Goal: Information Seeking & Learning: Check status

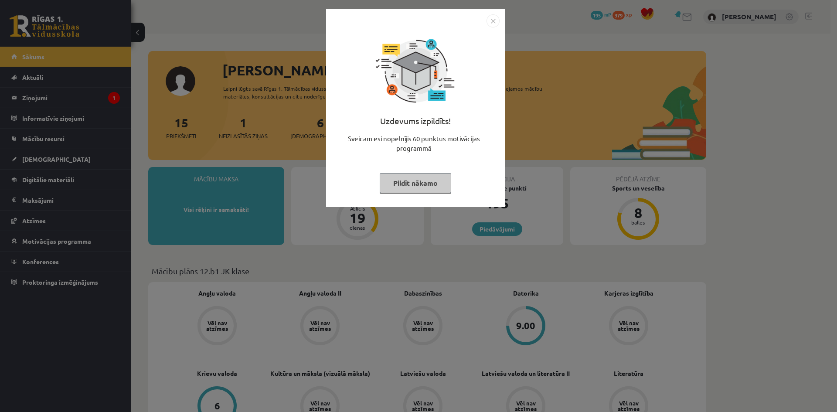
click at [62, 180] on div "Uzdevums izpildīts! Sveicam esi nopelnījis 60 punktus motivācijas programmā Pil…" at bounding box center [418, 206] width 837 height 412
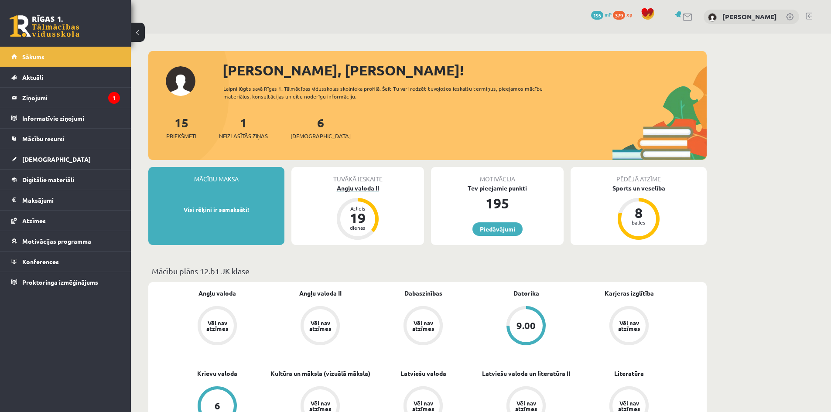
click at [372, 189] on div "Angļu valoda II" at bounding box center [357, 188] width 133 height 9
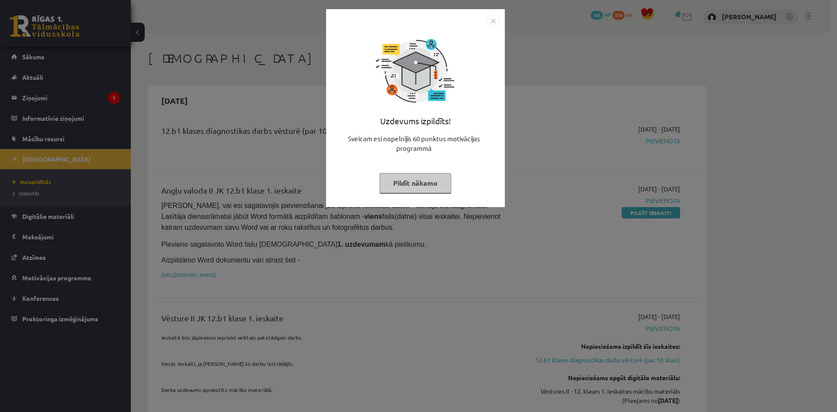
click at [493, 21] on img "Close" at bounding box center [493, 20] width 13 height 13
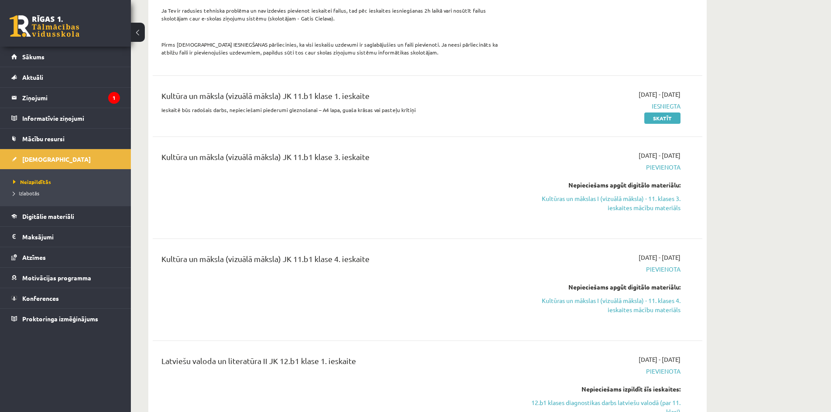
scroll to position [872, 0]
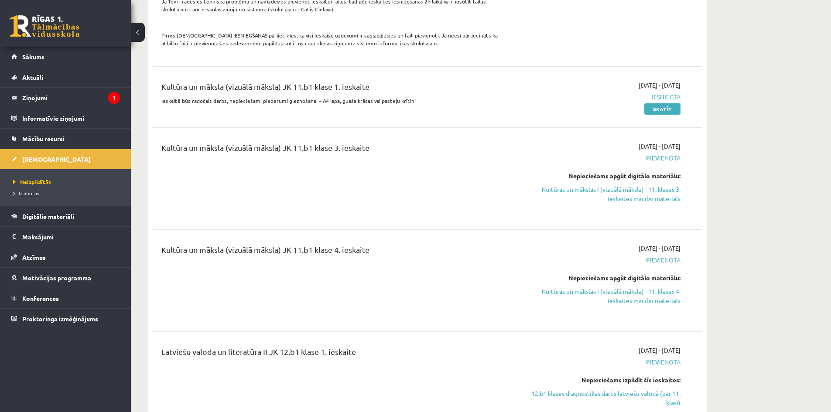
click at [31, 197] on link "Izlabotās" at bounding box center [67, 193] width 109 height 8
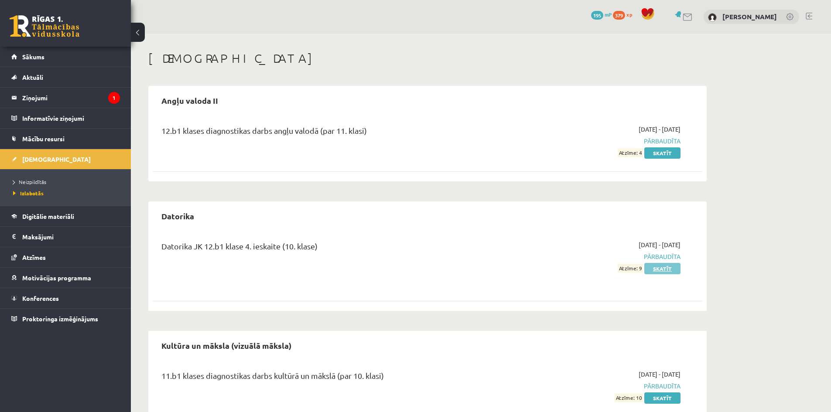
click at [667, 269] on link "Skatīt" at bounding box center [662, 268] width 36 height 11
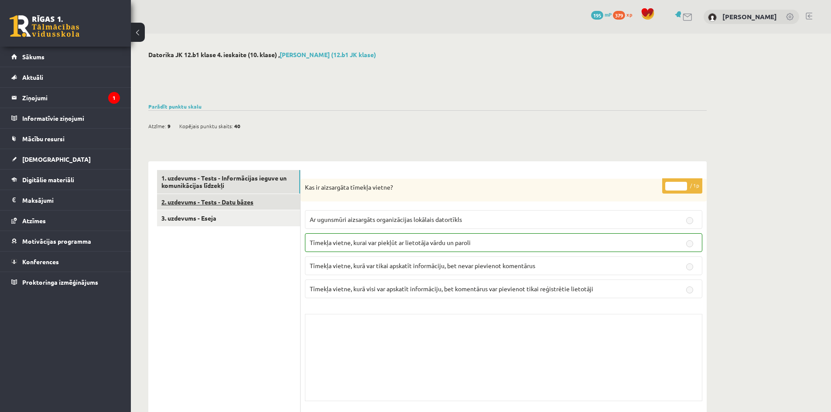
click at [267, 197] on link "2. uzdevums - Tests - Datu bāzes" at bounding box center [228, 202] width 143 height 16
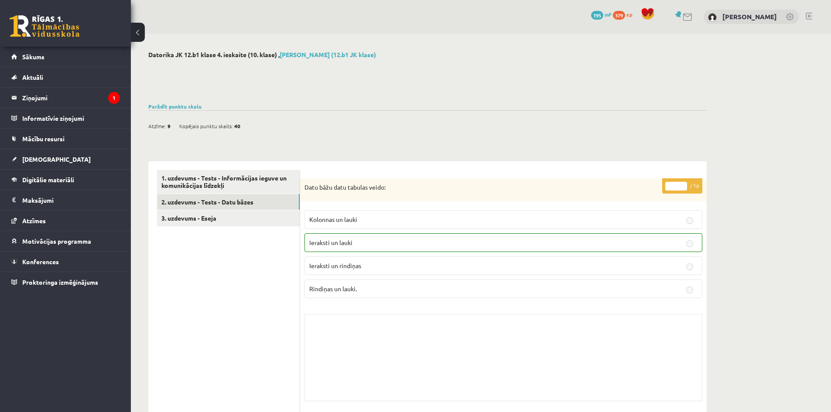
click at [243, 215] on link "3. uzdevums - Eseja" at bounding box center [228, 218] width 143 height 16
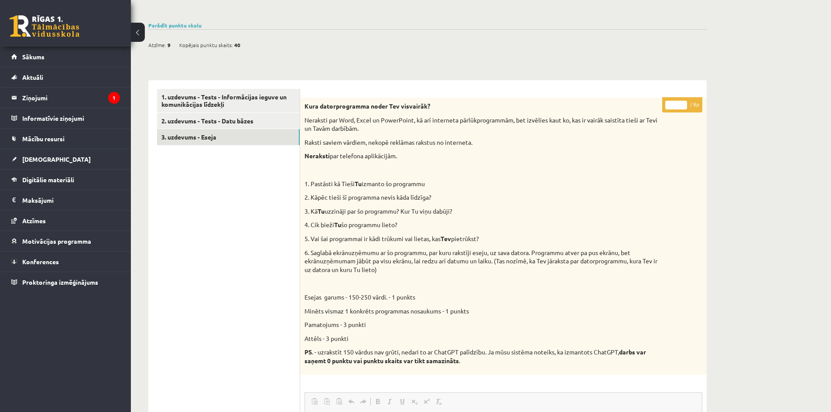
scroll to position [44, 0]
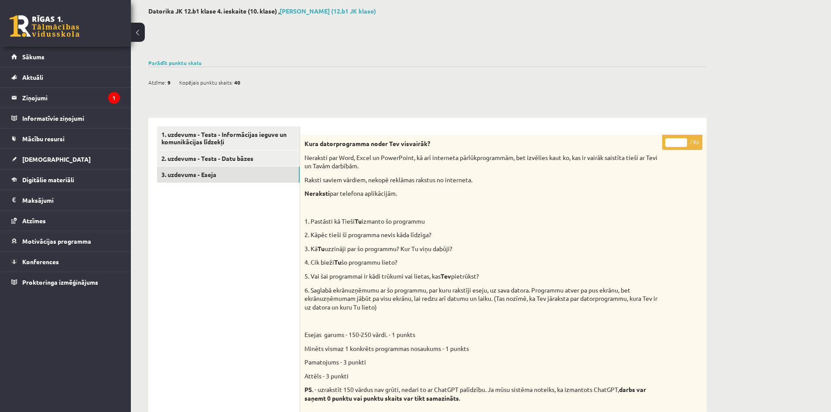
drag, startPoint x: 529, startPoint y: 291, endPoint x: 762, endPoint y: 209, distance: 246.7
click at [762, 209] on div "Datorika JK 12.b1 klase 4. ieskaite (10. klase) , Rebeka Heidia Ferstere (12.b1…" at bounding box center [481, 364] width 700 height 748
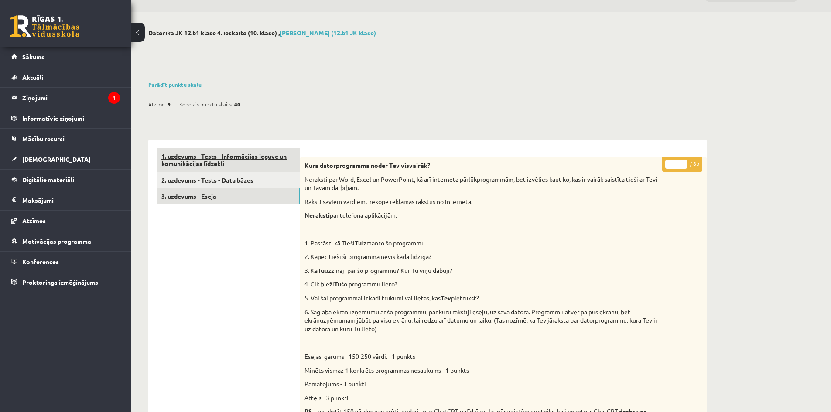
scroll to position [0, 0]
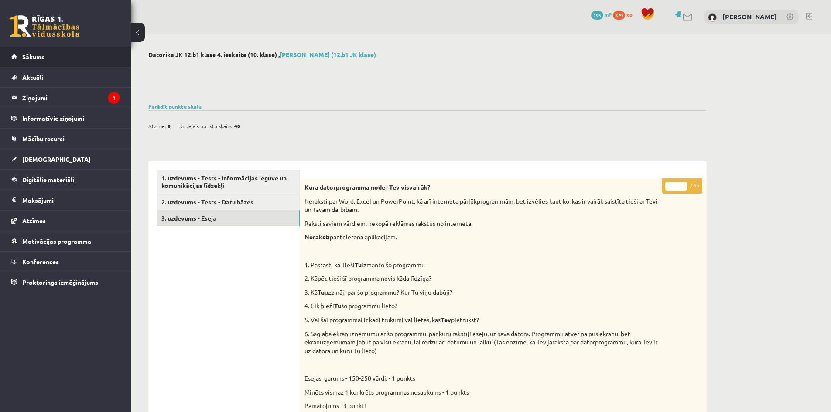
click at [75, 52] on link "Sākums" at bounding box center [65, 57] width 109 height 20
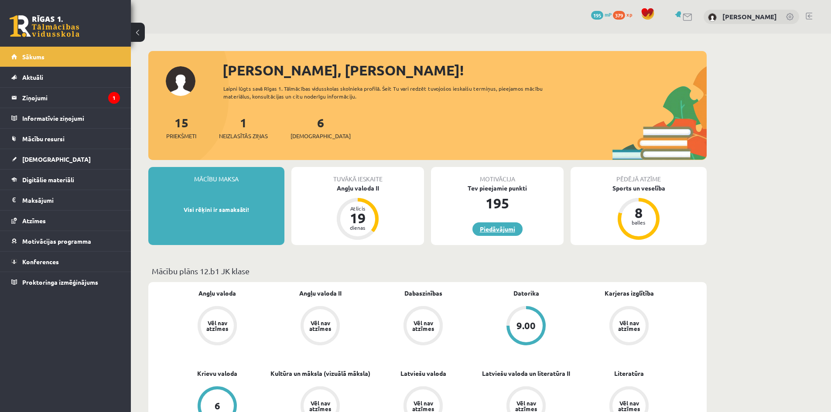
click at [509, 227] on link "Piedāvājumi" at bounding box center [497, 229] width 50 height 14
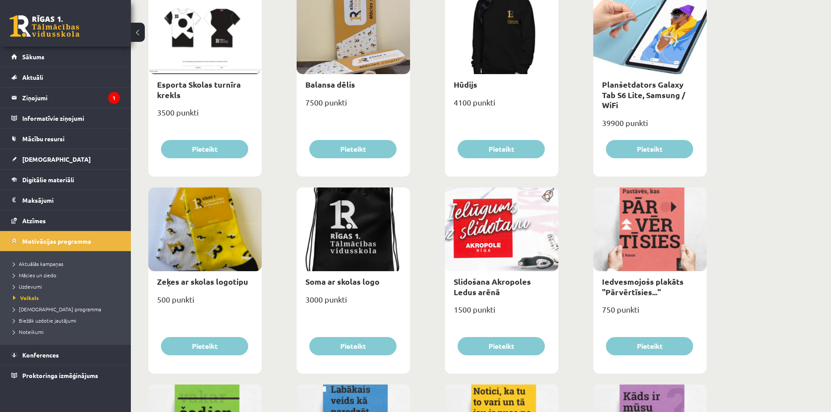
scroll to position [448, 0]
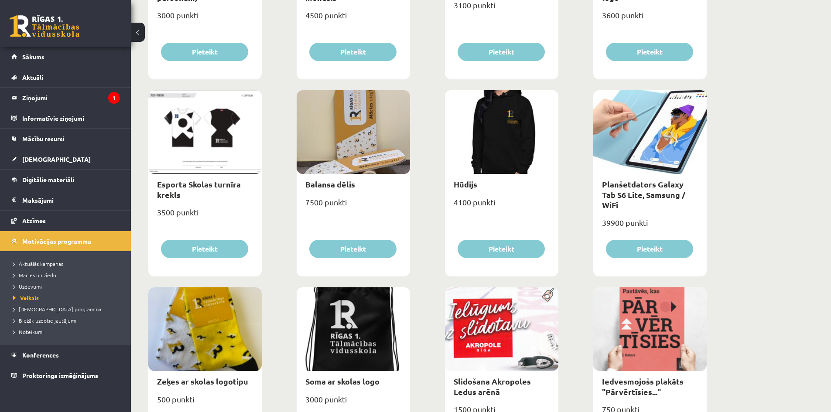
drag, startPoint x: 516, startPoint y: 302, endPoint x: 803, endPoint y: 284, distance: 288.0
click at [805, 284] on div "**********" at bounding box center [481, 239] width 700 height 1306
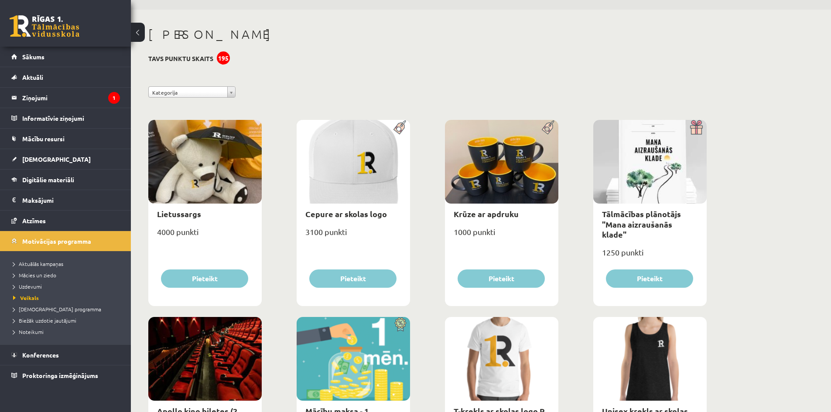
scroll to position [0, 0]
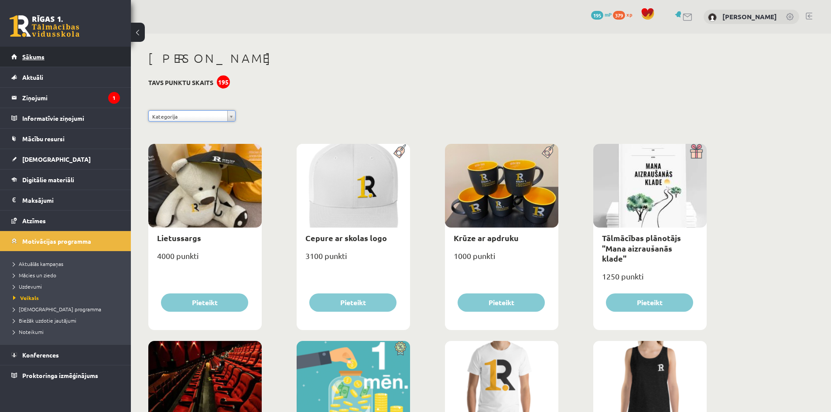
click at [15, 61] on link "Sākums" at bounding box center [65, 57] width 109 height 20
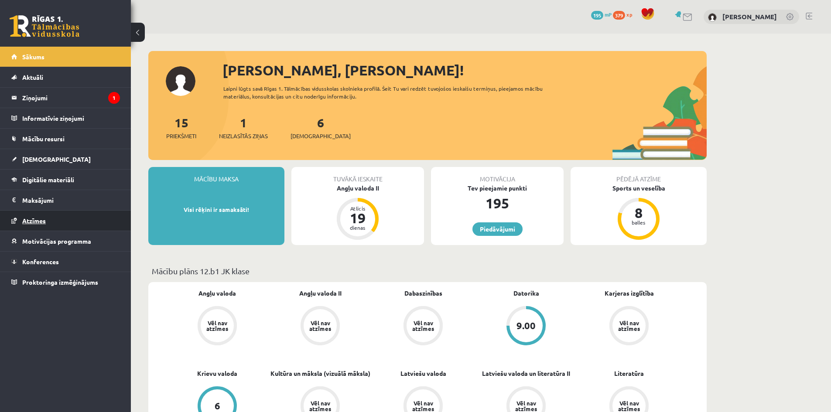
click at [18, 218] on link "Atzīmes" at bounding box center [65, 221] width 109 height 20
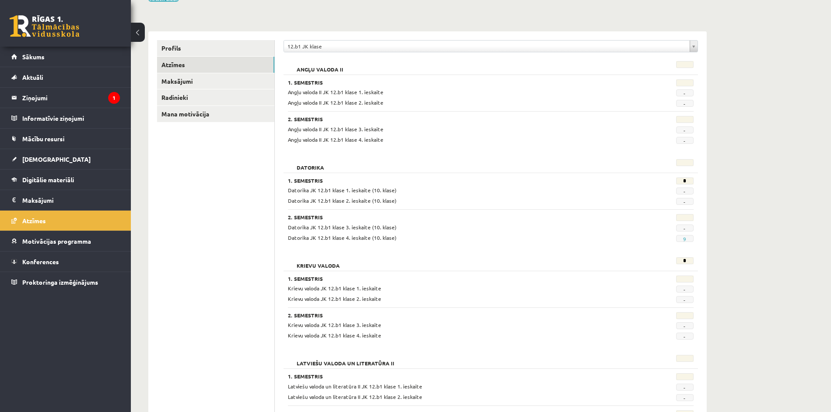
scroll to position [87, 0]
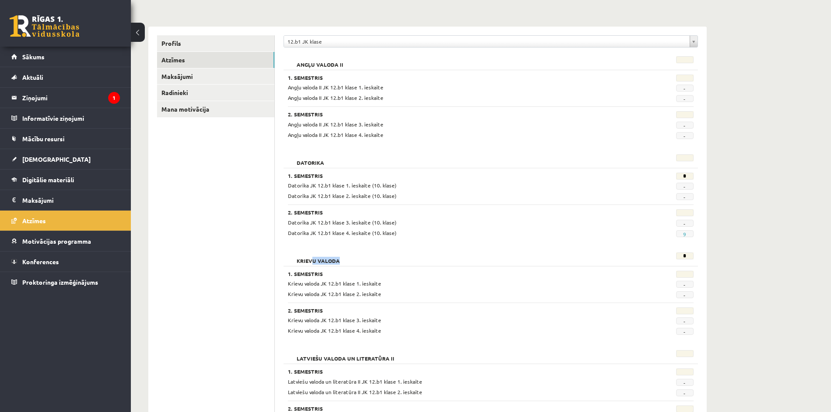
drag, startPoint x: 346, startPoint y: 270, endPoint x: 523, endPoint y: 335, distance: 188.2
click at [364, 276] on div "Krievu valoda * 1. Semestris Krievu valoda JK 12.b1 klase 1. ieskaite - Krievu …" at bounding box center [491, 295] width 414 height 94
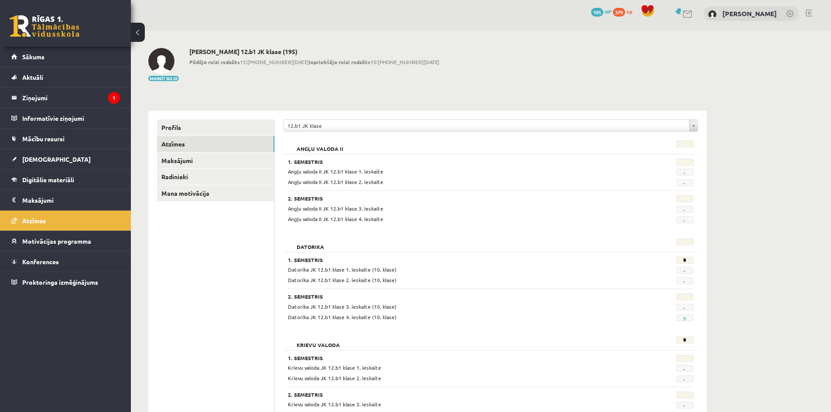
scroll to position [0, 0]
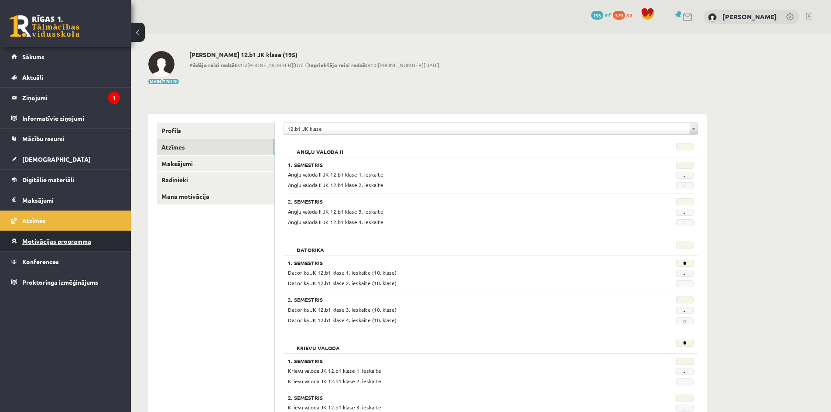
click at [40, 233] on link "Motivācijas programma" at bounding box center [65, 241] width 109 height 20
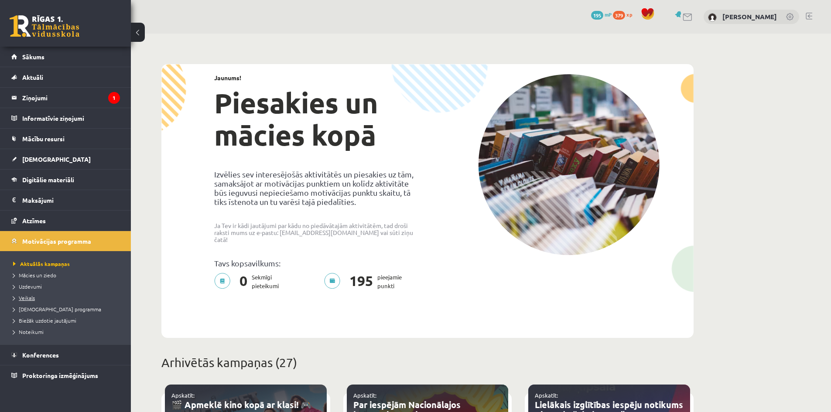
click at [33, 298] on span "Veikals" at bounding box center [24, 297] width 22 height 7
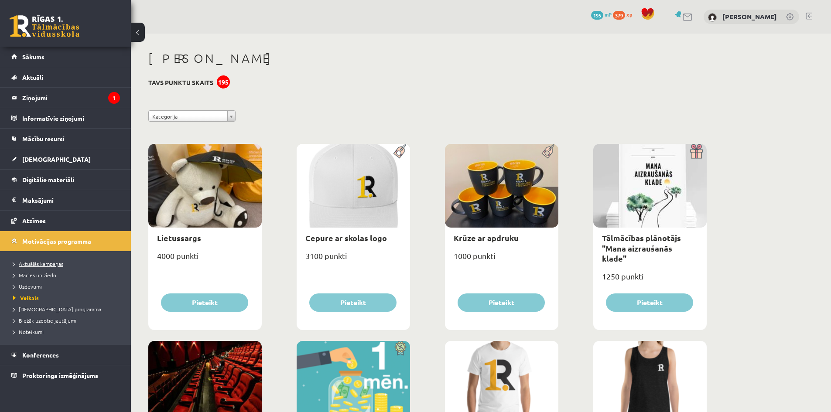
click at [38, 263] on span "Aktuālās kampaņas" at bounding box center [38, 263] width 50 height 7
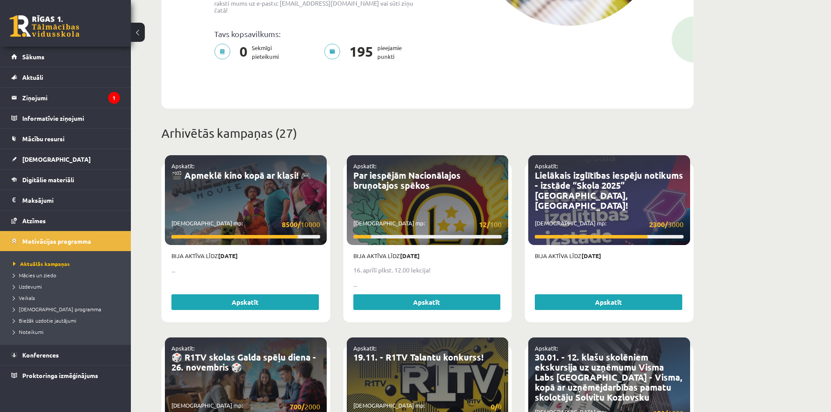
scroll to position [262, 0]
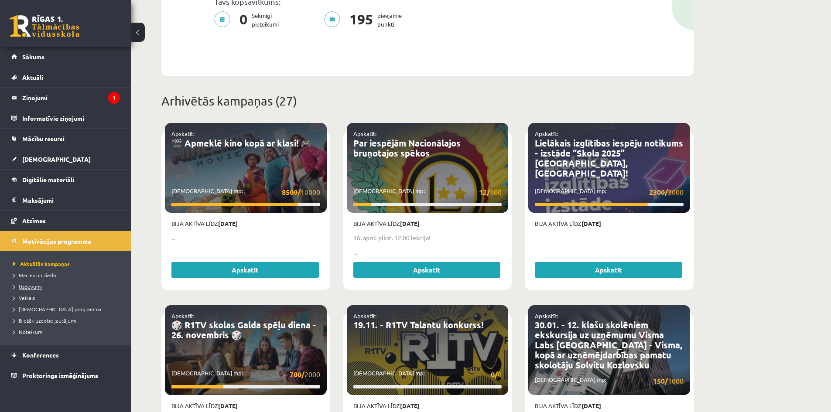
click at [39, 285] on span "Uzdevumi" at bounding box center [27, 286] width 29 height 7
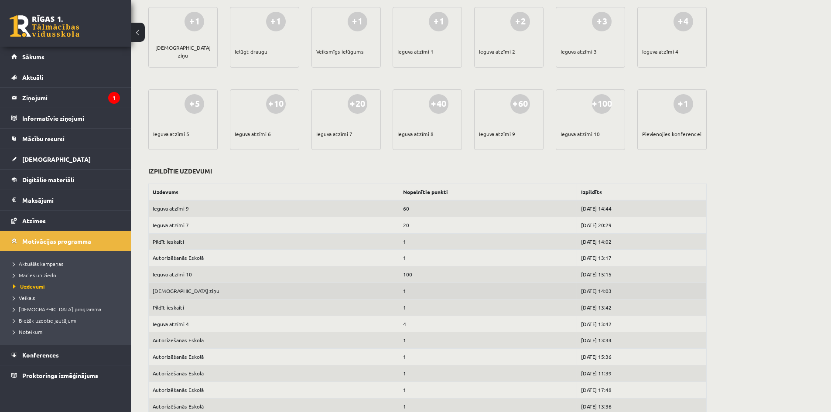
scroll to position [124, 0]
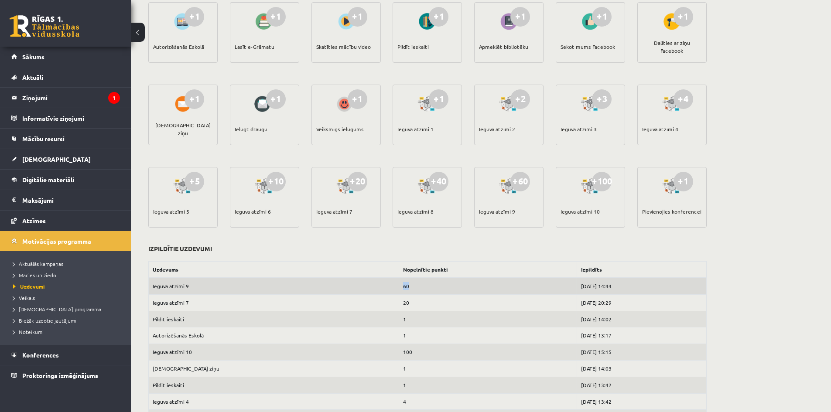
drag, startPoint x: 357, startPoint y: 288, endPoint x: 365, endPoint y: 285, distance: 8.0
click at [399, 285] on td "60" at bounding box center [488, 286] width 178 height 17
click at [401, 239] on div "+40 Ieguva atzīmi 8" at bounding box center [427, 206] width 69 height 78
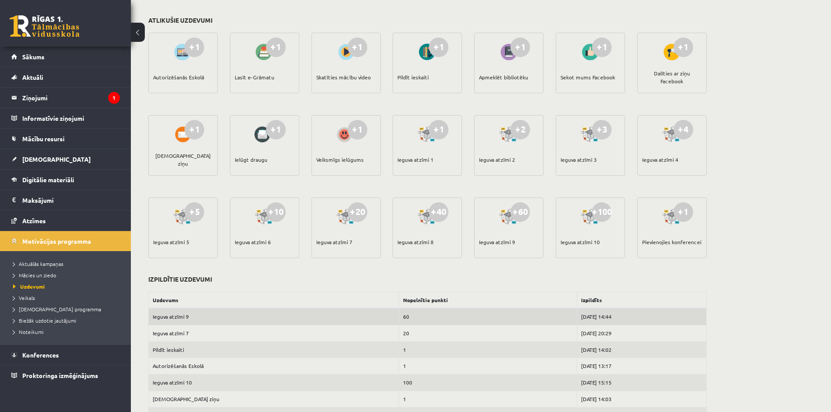
scroll to position [0, 0]
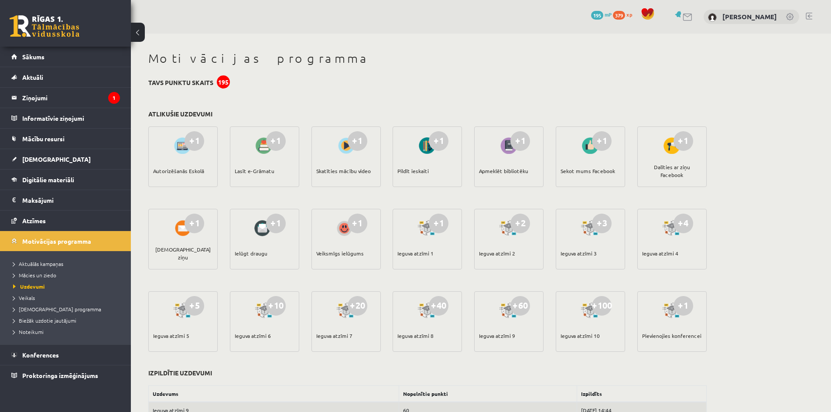
click at [613, 12] on span "379" at bounding box center [619, 15] width 12 height 9
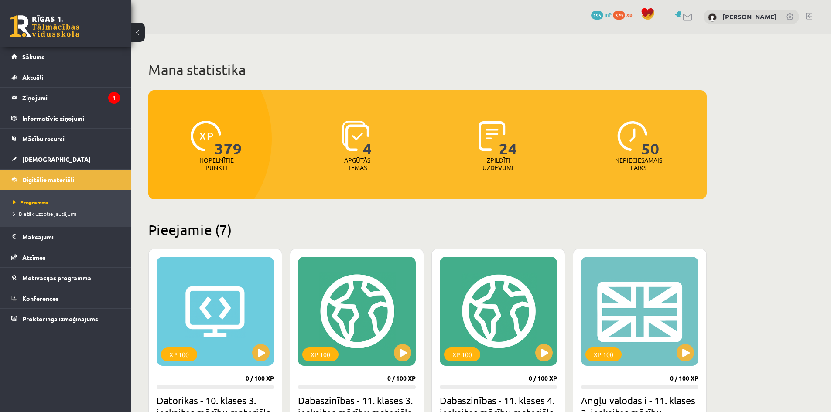
click at [235, 134] on span "379" at bounding box center [228, 139] width 27 height 36
drag, startPoint x: 478, startPoint y: 156, endPoint x: 585, endPoint y: 196, distance: 114.7
click at [561, 193] on div "379 Nopelnītie punkti 4 Apgūtās tēmas 24 Izpildīti uzdevumi 50 Nepieciešamais l…" at bounding box center [427, 144] width 558 height 109
drag, startPoint x: 598, startPoint y: 157, endPoint x: 735, endPoint y: 184, distance: 138.8
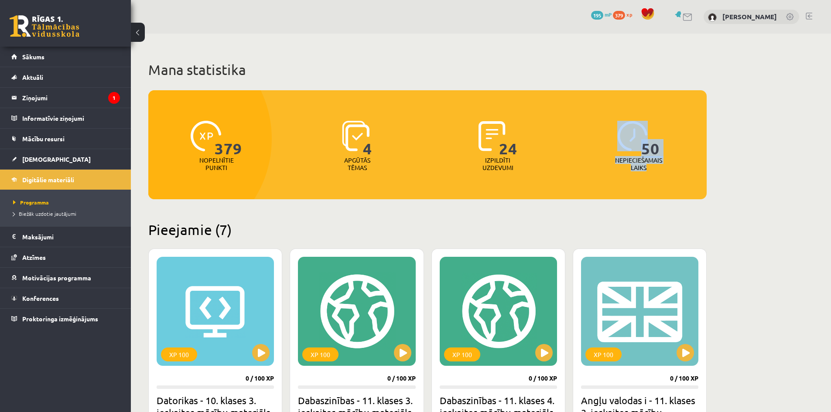
click at [82, 89] on legend "Ziņojumi 1" at bounding box center [71, 98] width 98 height 20
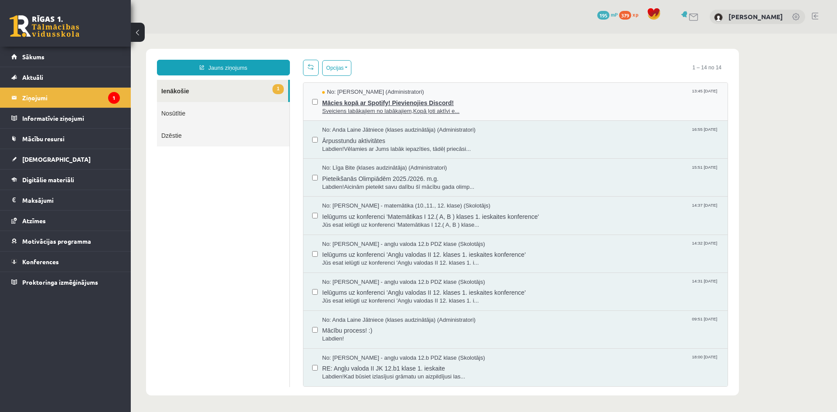
click at [482, 107] on span "Sveiciens labākajiem no labākajiem,Kopā ļoti aktīvi e..." at bounding box center [520, 111] width 397 height 8
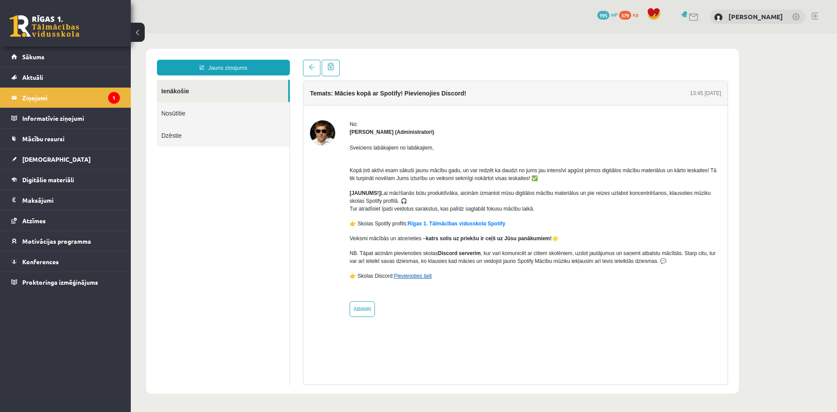
click at [424, 278] on link "Pievienoties šeit" at bounding box center [413, 276] width 38 height 6
click at [35, 98] on legend "Ziņojumi 1" at bounding box center [71, 98] width 98 height 20
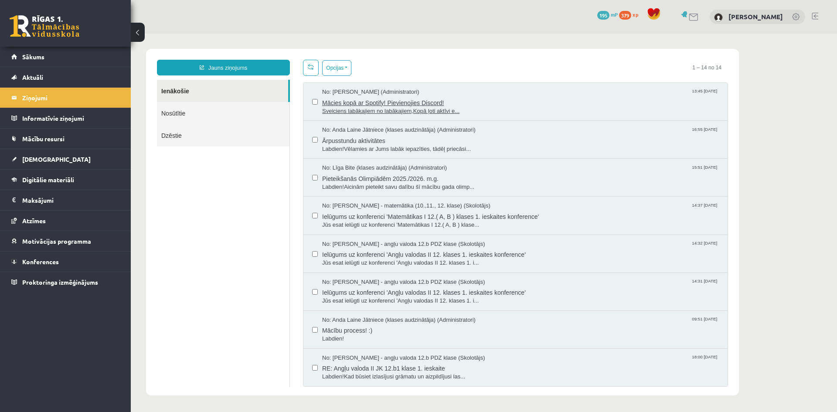
click at [417, 102] on span "Mācies kopā ar Spotify! Pievienojies Discord!" at bounding box center [520, 101] width 397 height 11
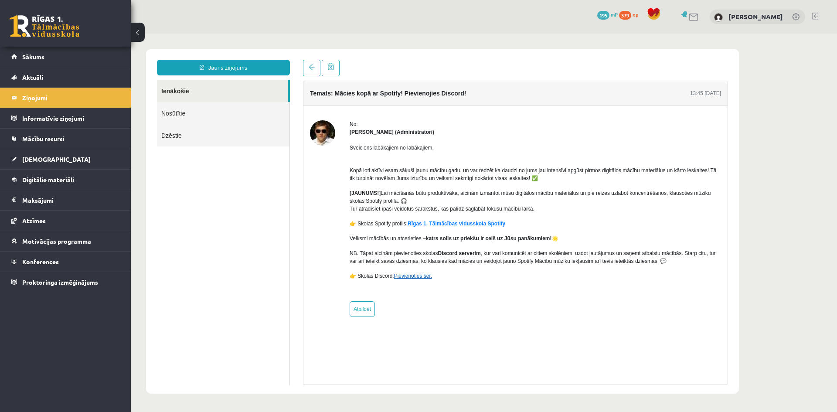
click at [408, 278] on link "Pievienoties šeit" at bounding box center [413, 276] width 38 height 6
click at [67, 96] on legend "Ziņojumi 1" at bounding box center [71, 98] width 98 height 20
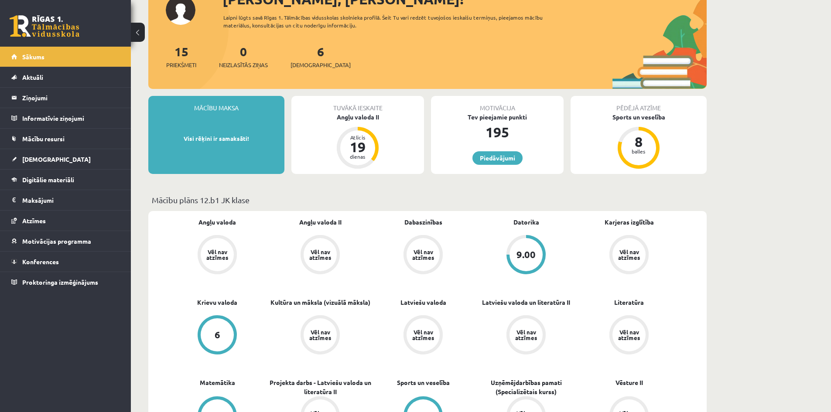
scroll to position [87, 0]
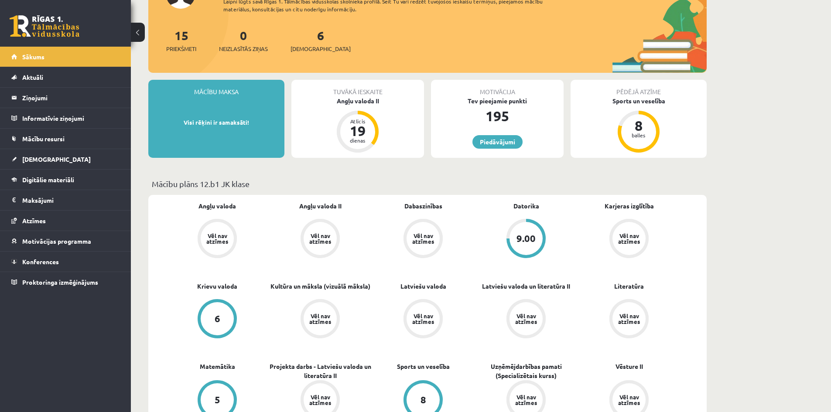
click at [187, 42] on div "15 Priekšmeti" at bounding box center [181, 39] width 30 height 27
click at [183, 51] on span "Priekšmeti" at bounding box center [181, 48] width 30 height 9
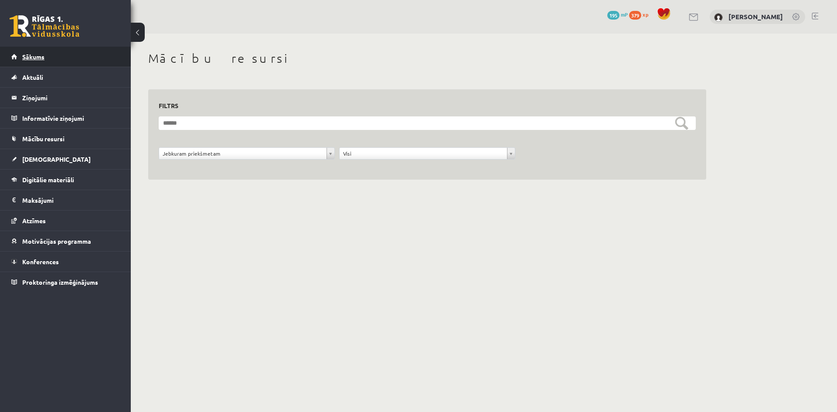
click at [62, 51] on link "Sākums" at bounding box center [65, 57] width 109 height 20
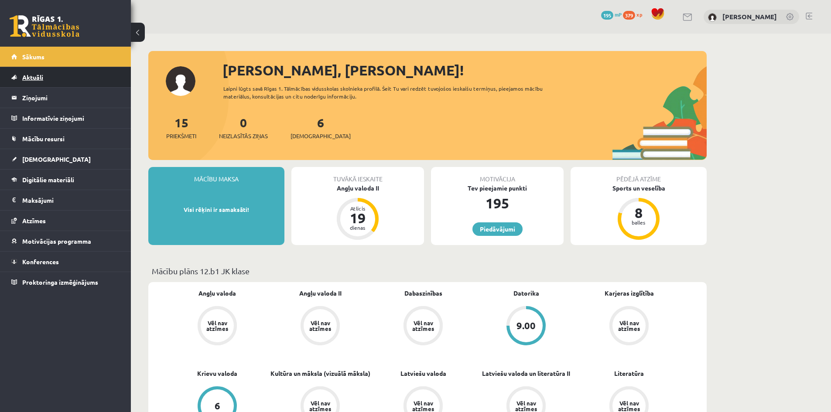
click at [55, 81] on link "Aktuāli" at bounding box center [65, 77] width 109 height 20
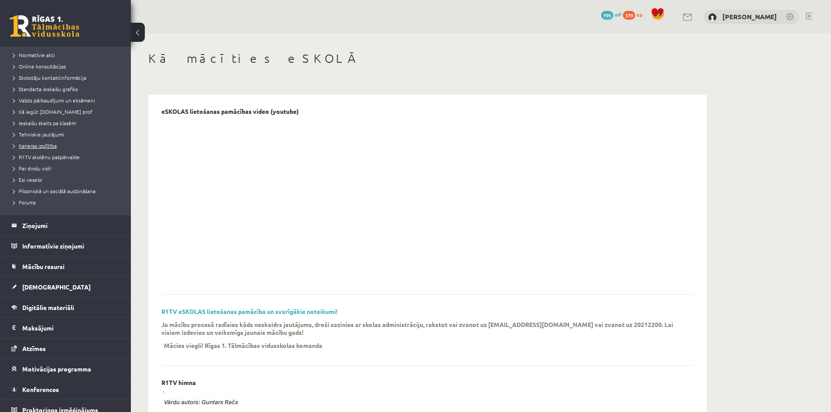
scroll to position [75, 0]
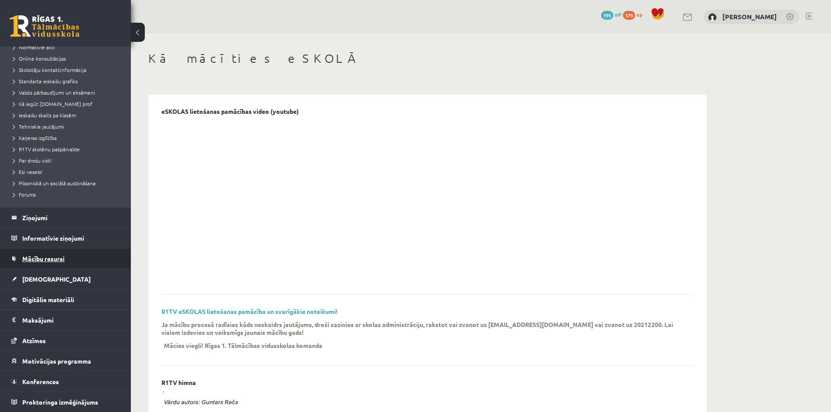
click at [72, 251] on link "Mācību resursi" at bounding box center [65, 259] width 109 height 20
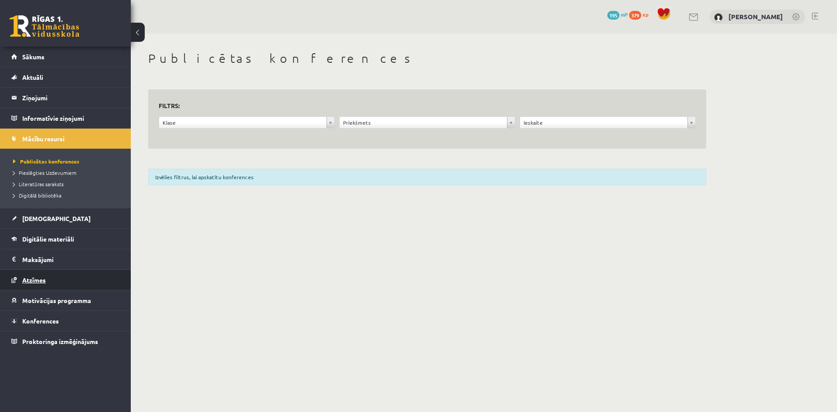
click at [42, 280] on span "Atzīmes" at bounding box center [34, 280] width 24 height 8
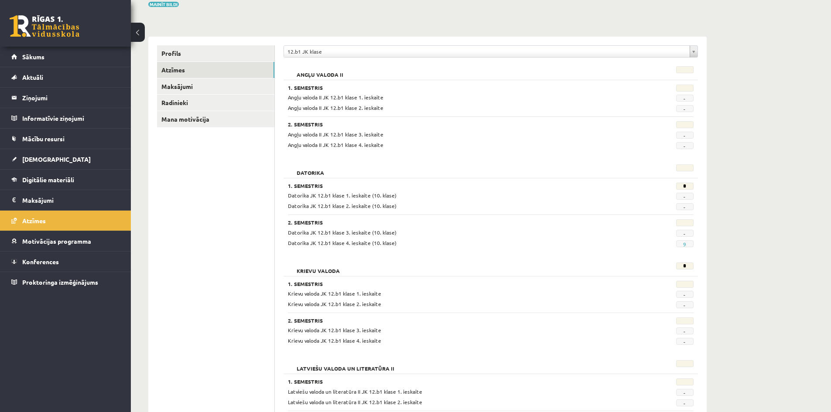
scroll to position [87, 0]
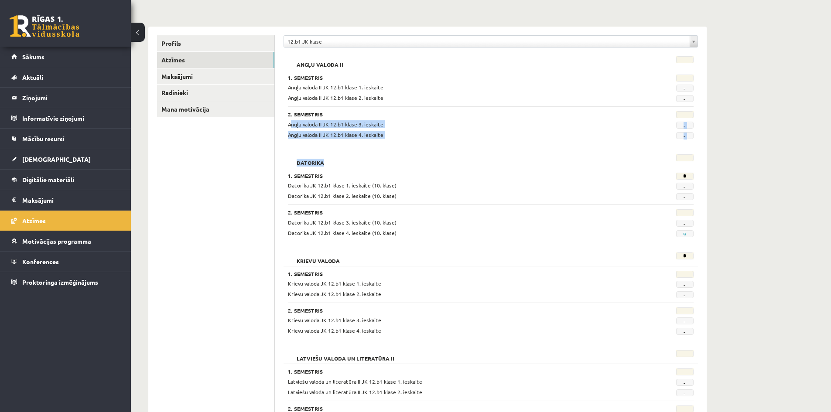
drag, startPoint x: 289, startPoint y: 123, endPoint x: 400, endPoint y: 150, distance: 113.8
click at [411, 150] on div "Datorika 1. Semestris * Datorika JK 12.b1 klase 1. ieskaite (10. klase) - Dator…" at bounding box center [491, 197] width 414 height 94
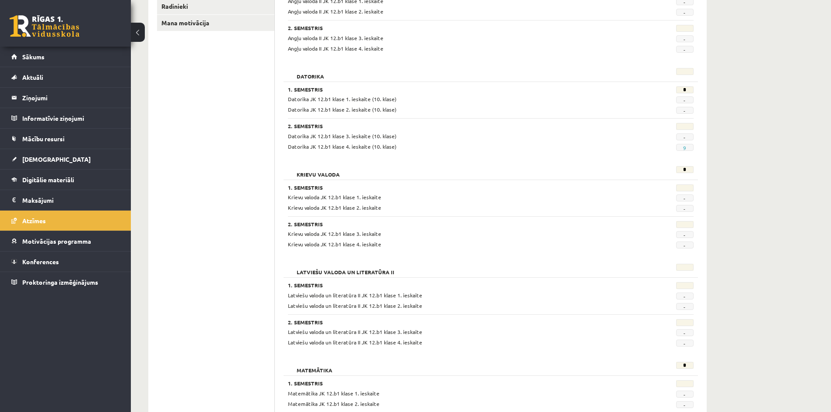
scroll to position [174, 0]
click at [702, 169] on div "**********" at bounding box center [491, 397] width 432 height 916
drag, startPoint x: 675, startPoint y: 150, endPoint x: 698, endPoint y: 152, distance: 23.2
click at [698, 152] on div "**********" at bounding box center [491, 397] width 432 height 916
click at [746, 159] on div "**********" at bounding box center [481, 366] width 700 height 1014
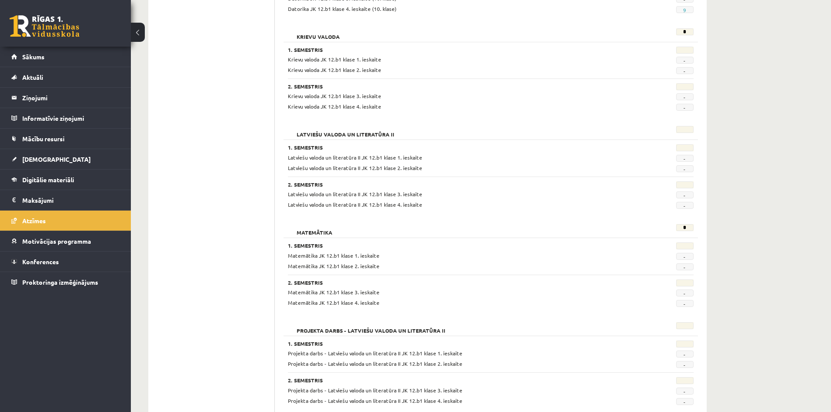
scroll to position [349, 0]
